Goal: Task Accomplishment & Management: Use online tool/utility

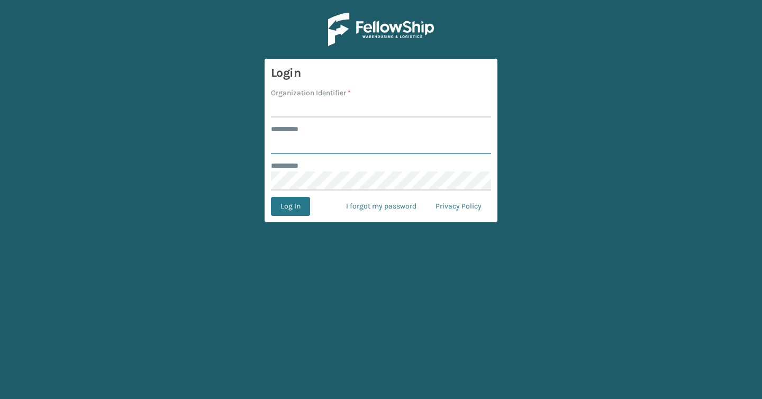
type input "*******"
click at [321, 106] on input "Organization Identifier *" at bounding box center [381, 107] width 220 height 19
type input "Brightech"
click at [290, 197] on button "Log In" at bounding box center [290, 206] width 39 height 19
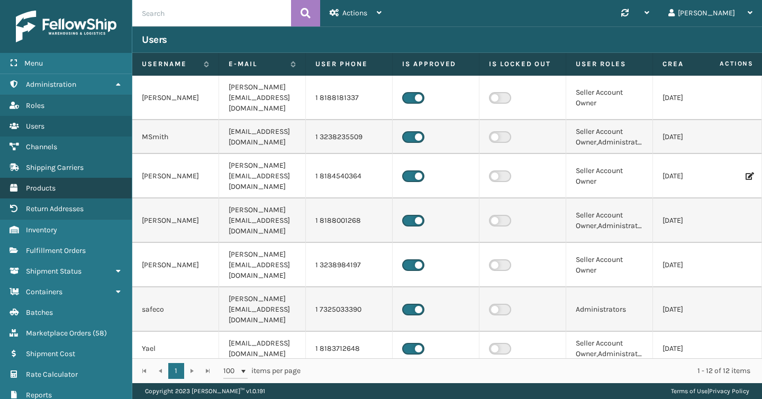
click at [54, 189] on span "Products" at bounding box center [41, 188] width 30 height 9
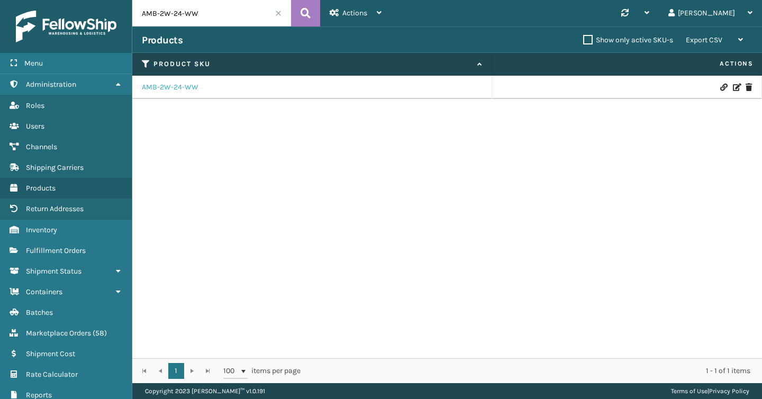
click at [184, 90] on link "AMB-2W-24-WW" at bounding box center [170, 87] width 57 height 11
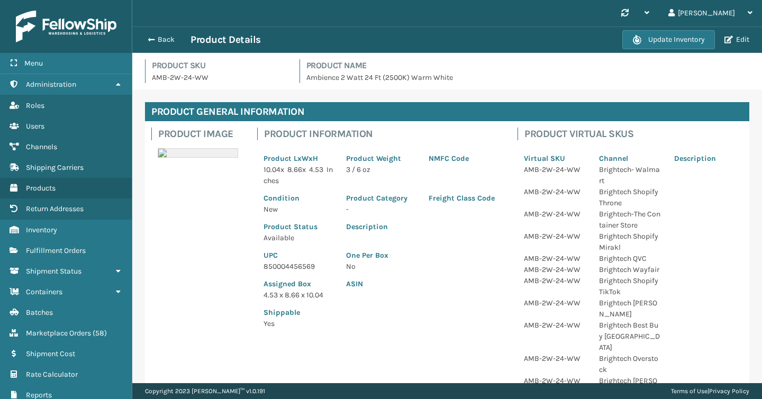
click at [740, 44] on div "Update Inventory Edit" at bounding box center [687, 39] width 130 height 19
click at [740, 44] on button "Edit" at bounding box center [736, 40] width 31 height 10
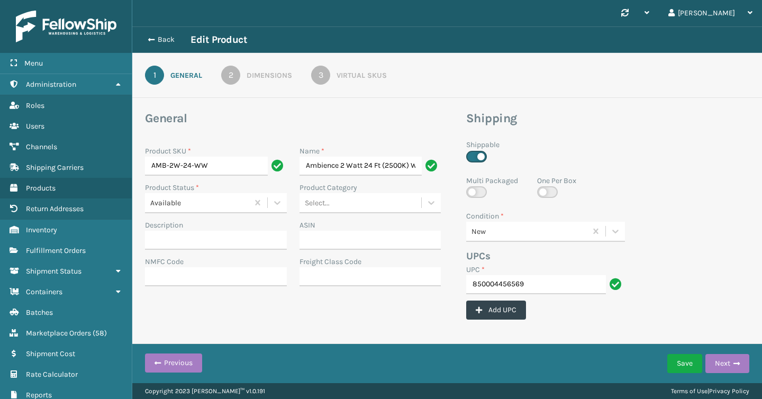
click at [343, 81] on link "3 Virtual SKUs" at bounding box center [349, 75] width 114 height 19
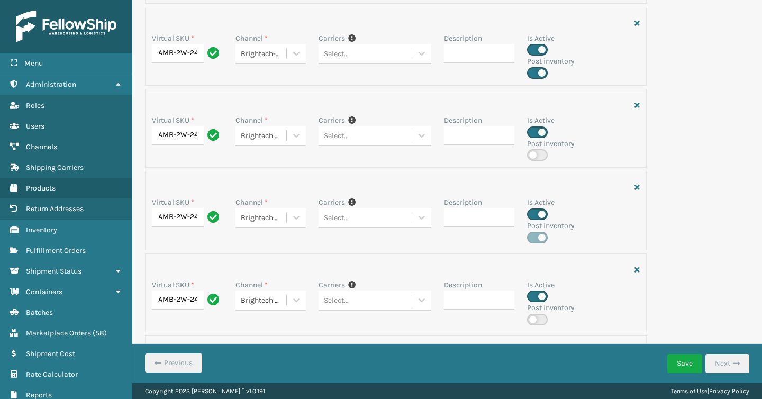
scroll to position [1345, 0]
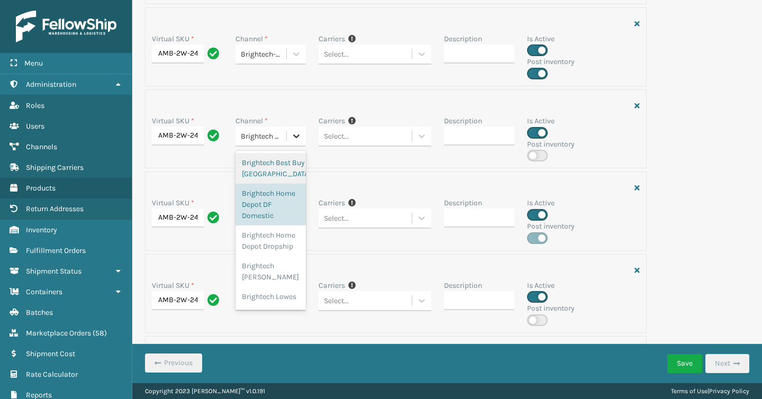
click at [298, 138] on icon at bounding box center [296, 136] width 11 height 11
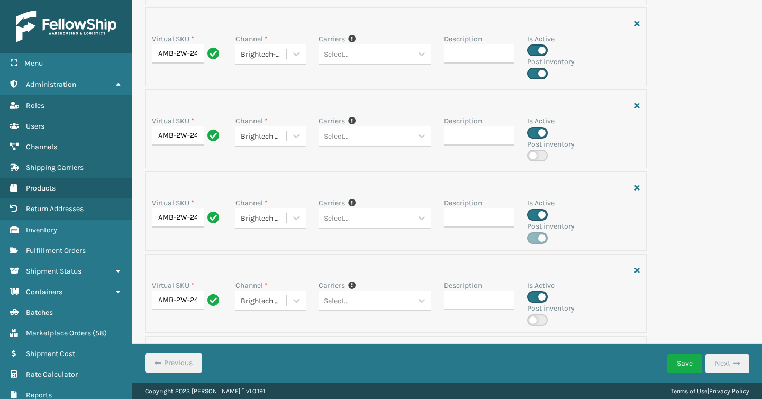
click at [358, 106] on div at bounding box center [396, 105] width 488 height 19
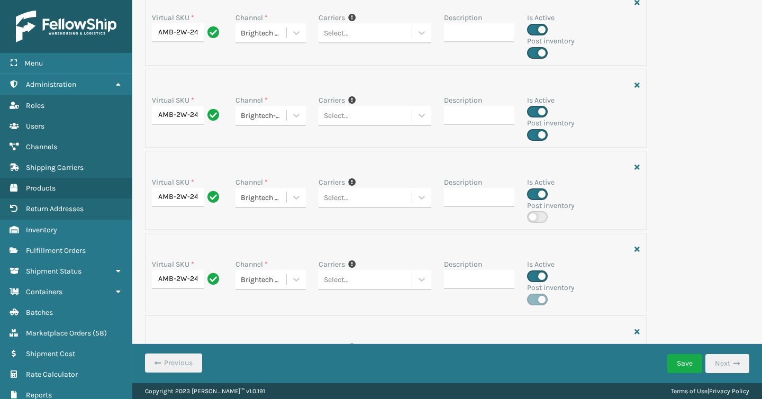
scroll to position [1282, 0]
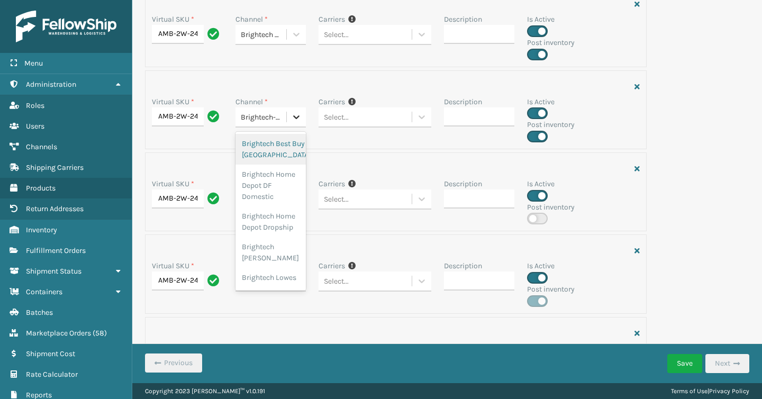
click at [302, 126] on div at bounding box center [296, 116] width 19 height 19
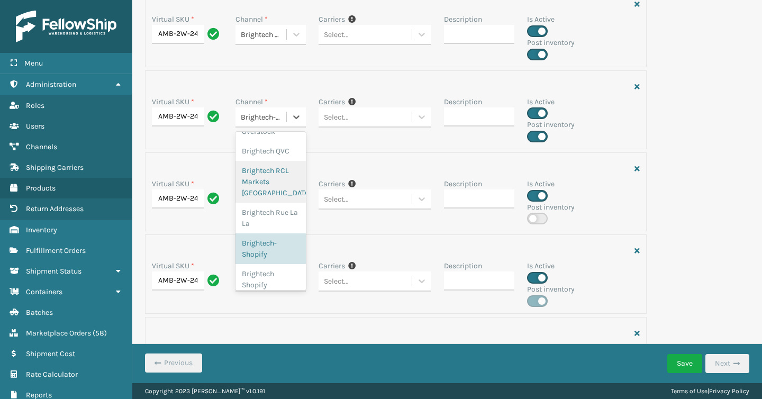
scroll to position [311, 0]
click at [384, 140] on div "Carriers If you can't find the desired carrier for the SKU, make sure it's enab…" at bounding box center [374, 119] width 125 height 46
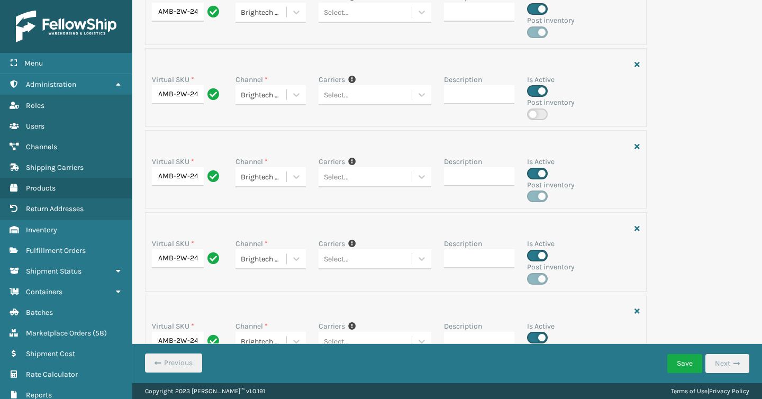
scroll to position [1467, 0]
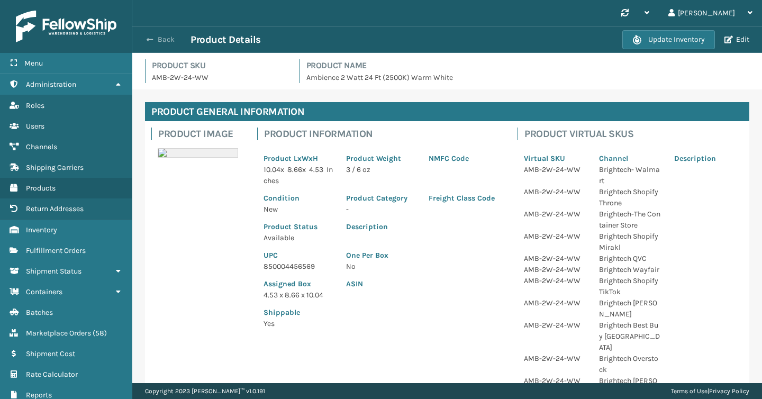
click at [163, 40] on button "Back" at bounding box center [166, 40] width 49 height 10
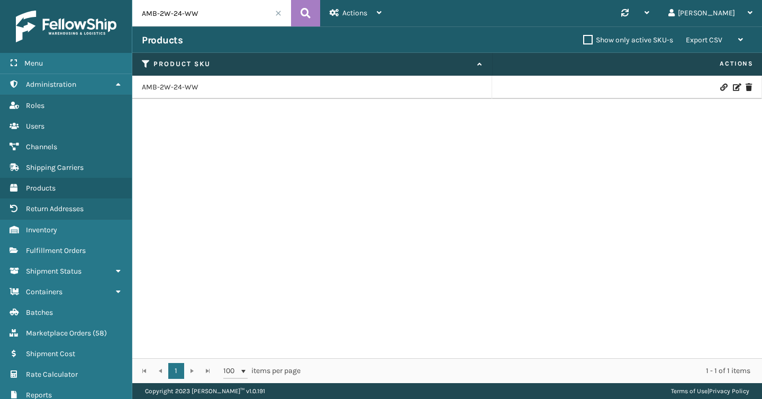
click at [281, 13] on input "AMB-2W-24-WW" at bounding box center [211, 13] width 159 height 26
click at [279, 13] on span at bounding box center [278, 13] width 6 height 6
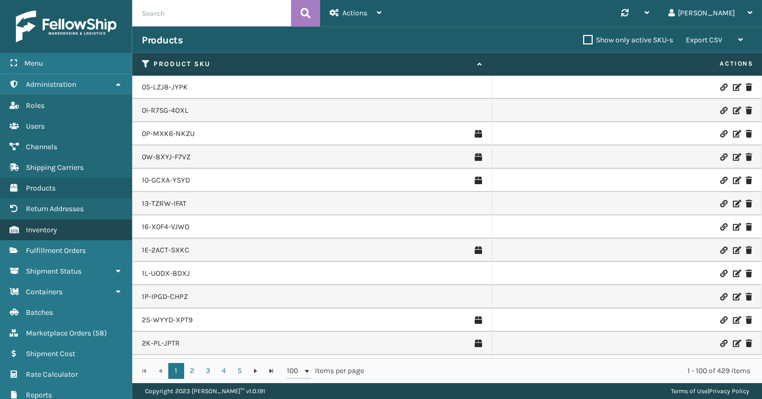
click at [62, 228] on link "Inventory" at bounding box center [66, 229] width 132 height 21
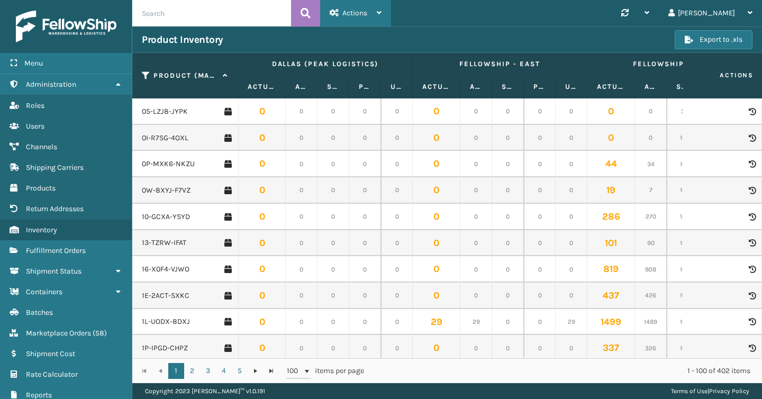
click at [342, 20] on div "Actions" at bounding box center [355, 13] width 52 height 26
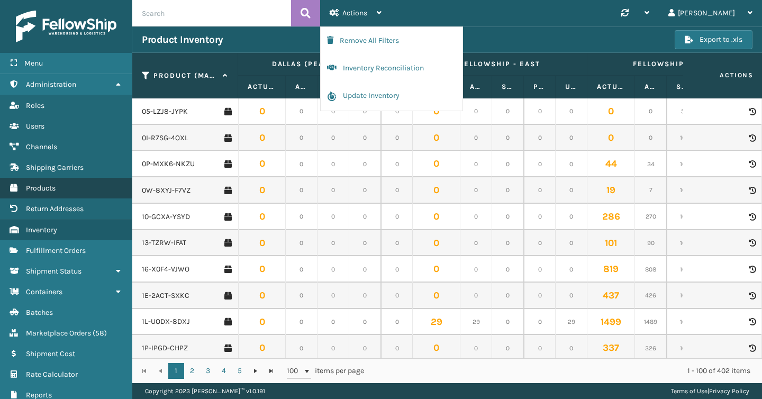
click at [57, 187] on link "Products" at bounding box center [66, 188] width 132 height 21
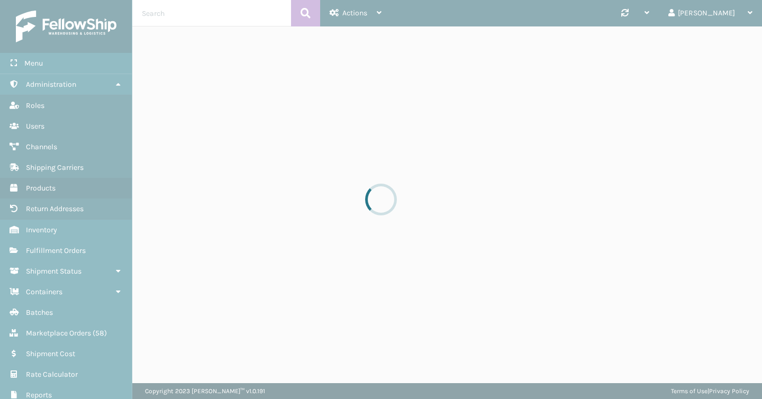
click at [359, 13] on div at bounding box center [381, 199] width 762 height 399
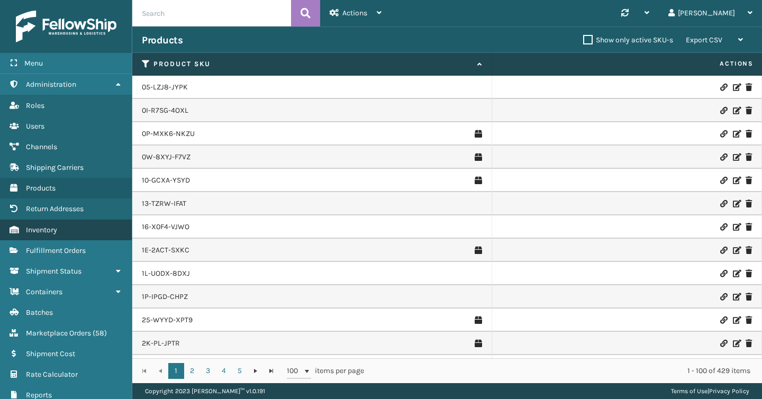
click at [40, 228] on span "Inventory" at bounding box center [41, 229] width 31 height 9
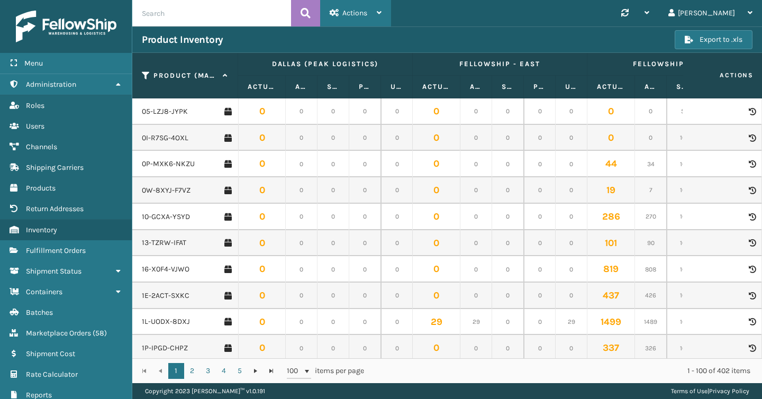
click at [380, 14] on icon at bounding box center [379, 12] width 5 height 7
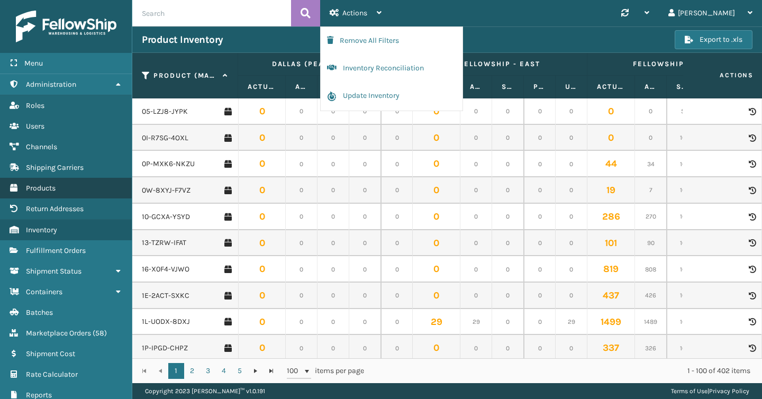
click at [56, 191] on link "Products" at bounding box center [66, 188] width 132 height 21
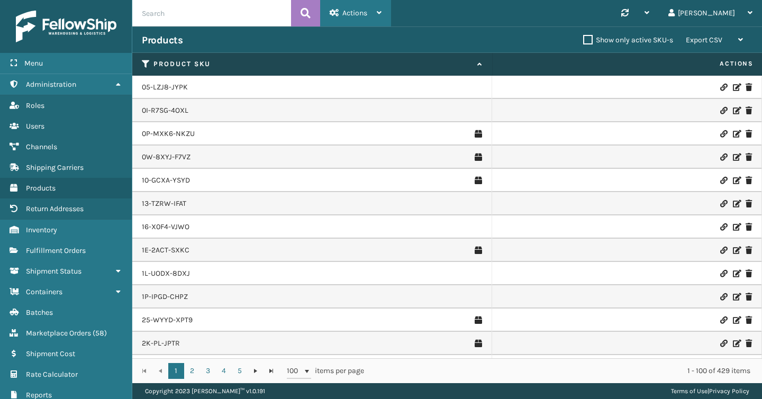
click at [331, 16] on icon at bounding box center [334, 12] width 10 height 7
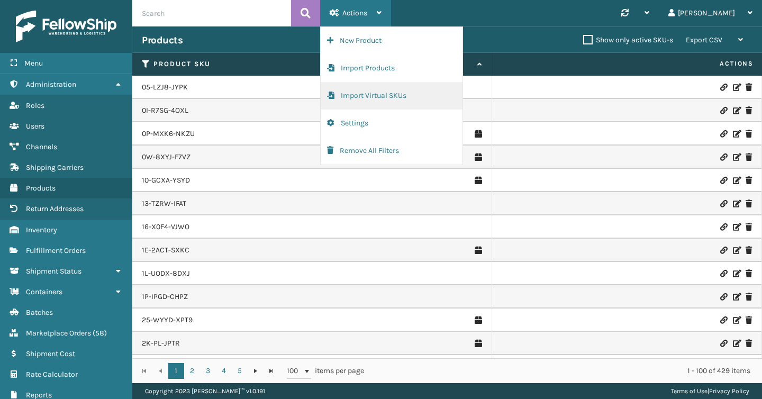
click at [362, 99] on button "Import Virtual SKUs" at bounding box center [392, 96] width 142 height 28
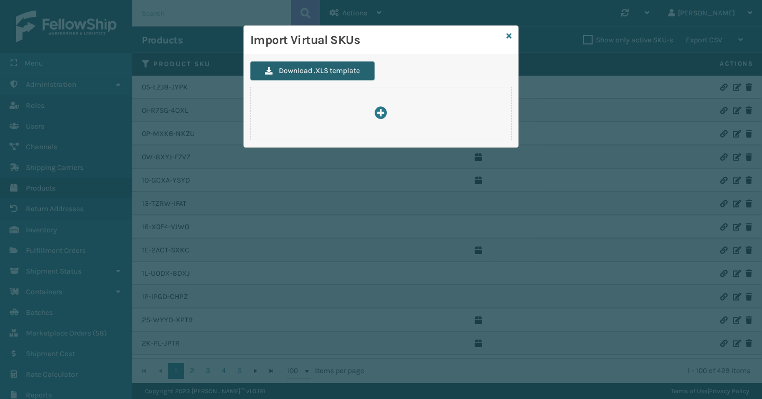
click at [348, 72] on button "Download .XLS template" at bounding box center [312, 70] width 124 height 19
click at [511, 32] on icon at bounding box center [508, 35] width 5 height 7
